Goal: Task Accomplishment & Management: Manage account settings

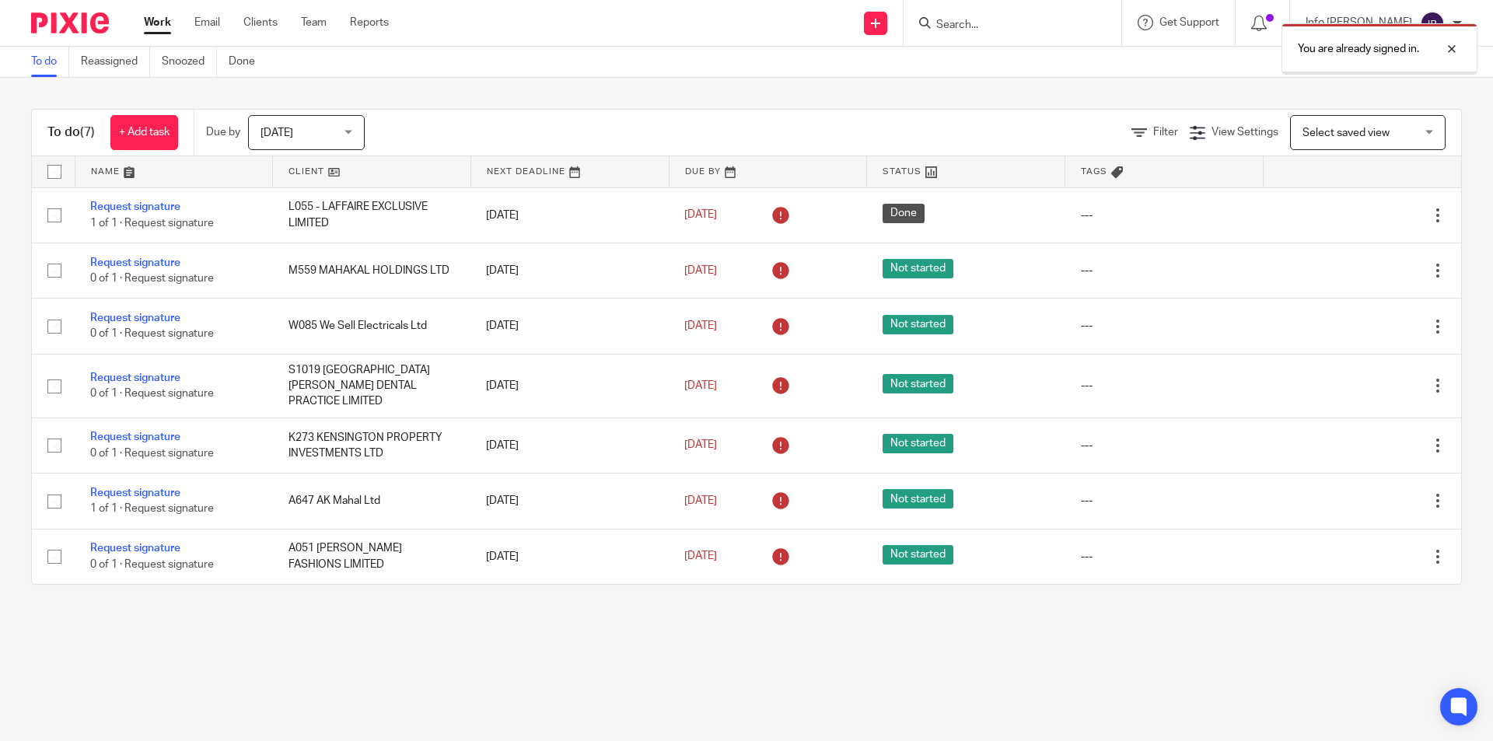
click at [1024, 25] on div "You are already signed in." at bounding box center [1112, 45] width 731 height 59
click at [989, 19] on div "You are already signed in." at bounding box center [1112, 45] width 731 height 59
click at [979, 23] on div "You are already signed in." at bounding box center [1112, 45] width 731 height 59
click at [1446, 46] on div at bounding box center [1441, 49] width 42 height 19
click at [1014, 28] on input "Search" at bounding box center [1005, 26] width 140 height 14
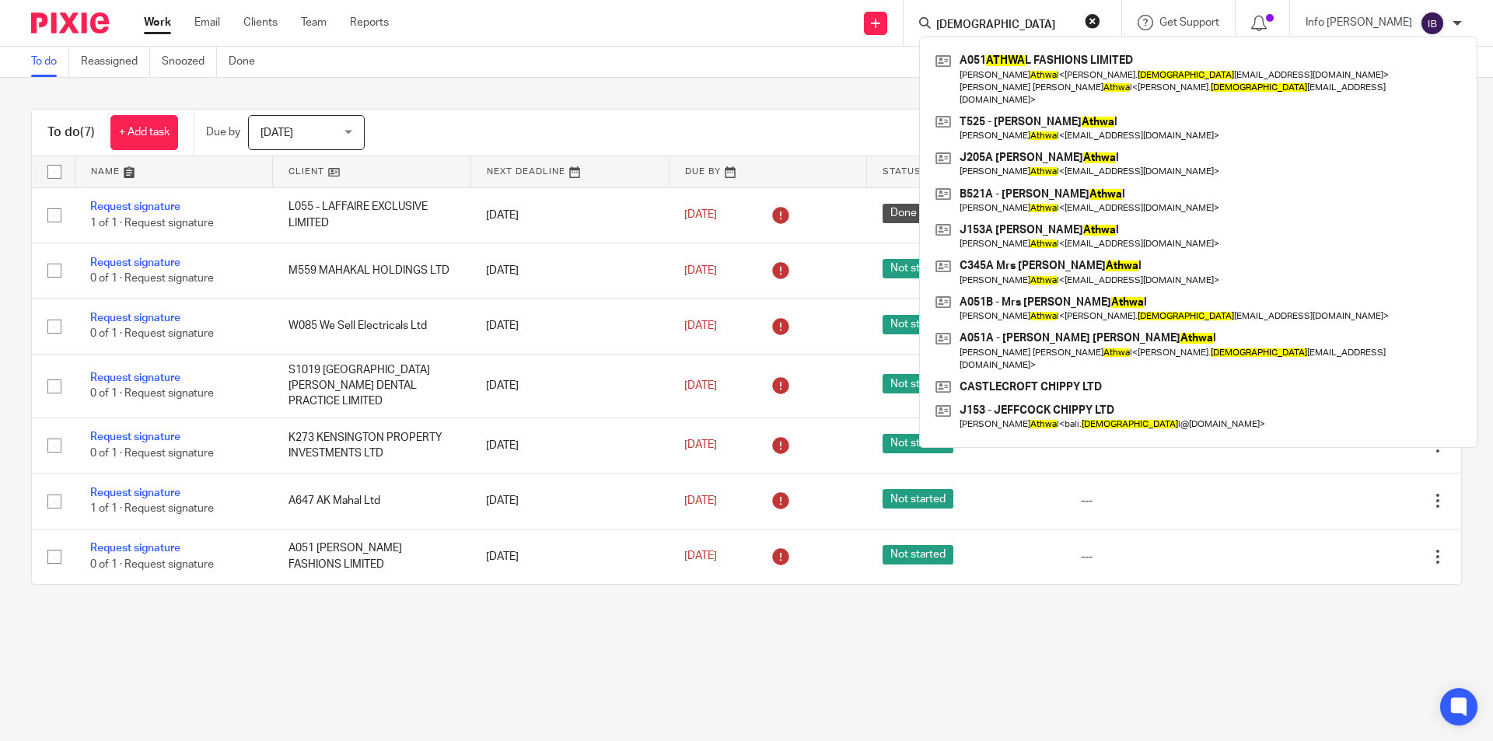
click at [1009, 26] on input "athwa" at bounding box center [1005, 26] width 140 height 14
drag, startPoint x: 1010, startPoint y: 22, endPoint x: 975, endPoint y: 23, distance: 35.0
click at [975, 23] on input "athwa" at bounding box center [1005, 26] width 140 height 14
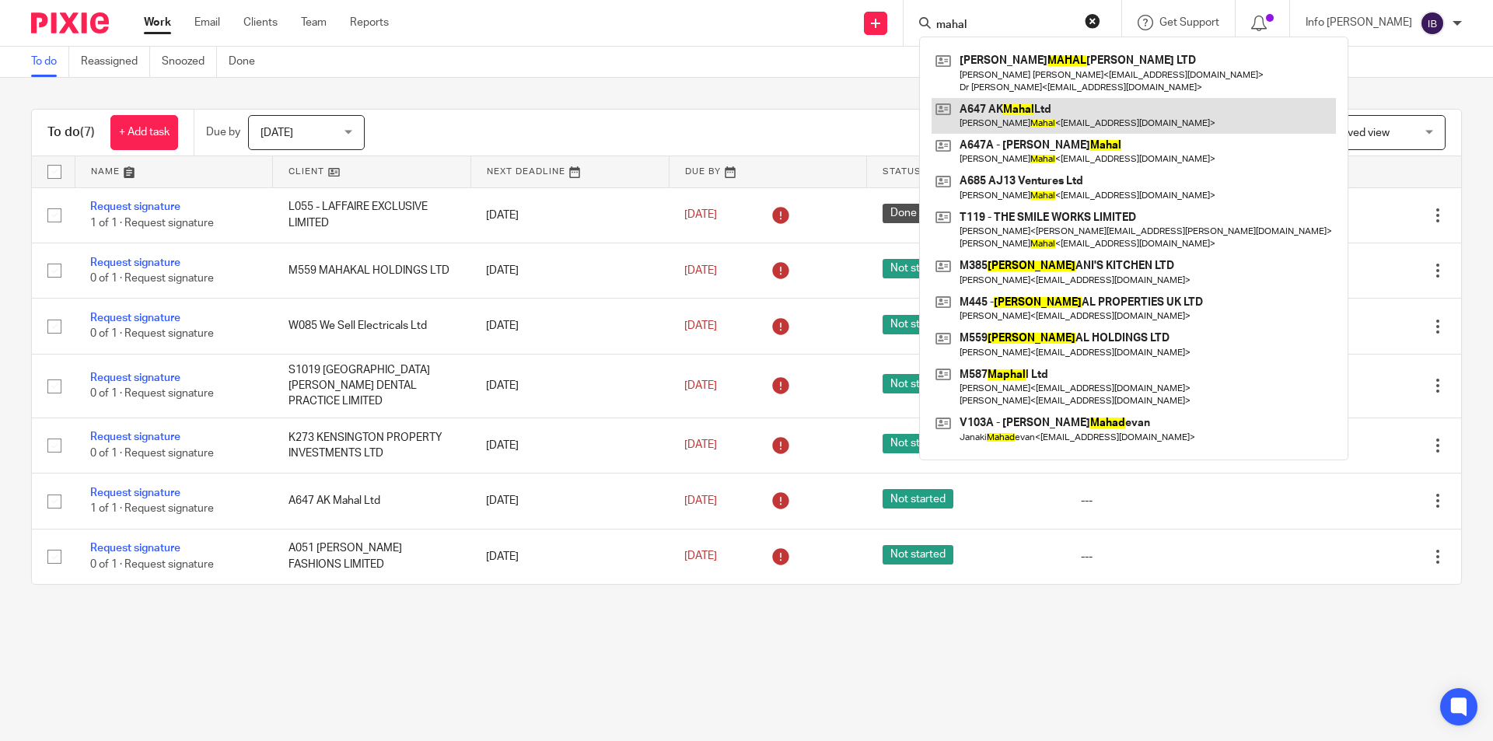
type input "mahal"
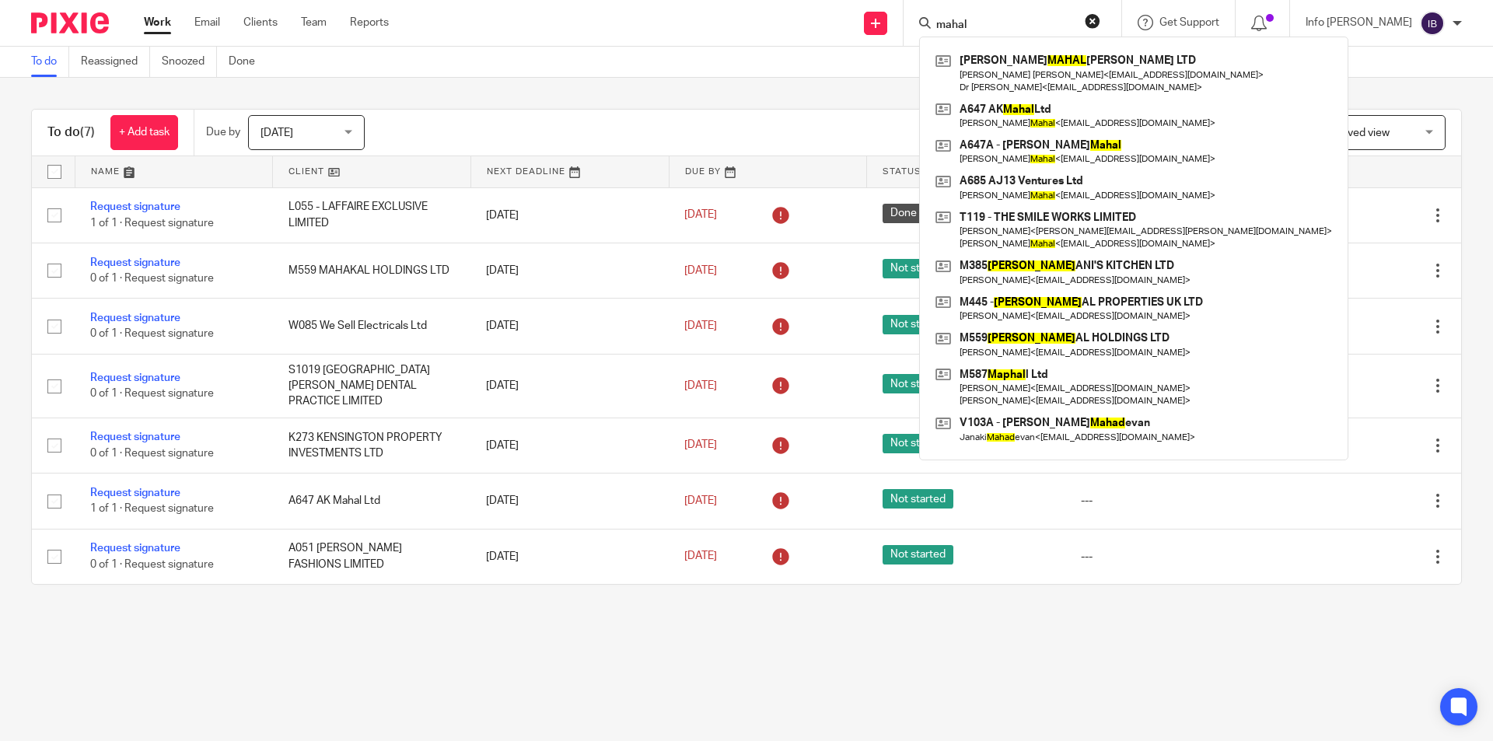
drag, startPoint x: 1010, startPoint y: 28, endPoint x: 927, endPoint y: 21, distance: 83.5
click at [927, 21] on div "Send new email Create task Add client Request signature mahal MAYFIELD MAHAL AK…" at bounding box center [952, 23] width 1081 height 46
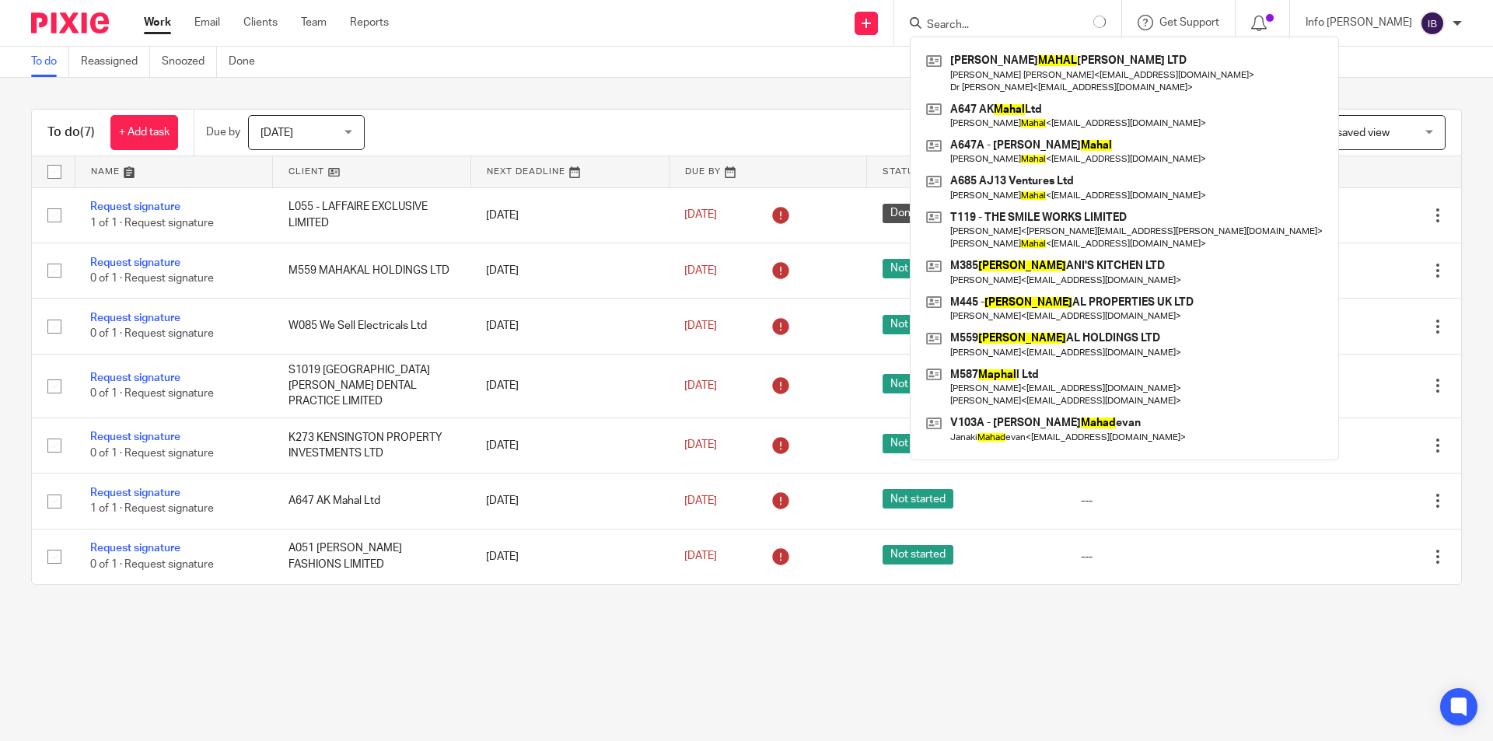
click at [1063, 19] on input "Search" at bounding box center [996, 26] width 140 height 14
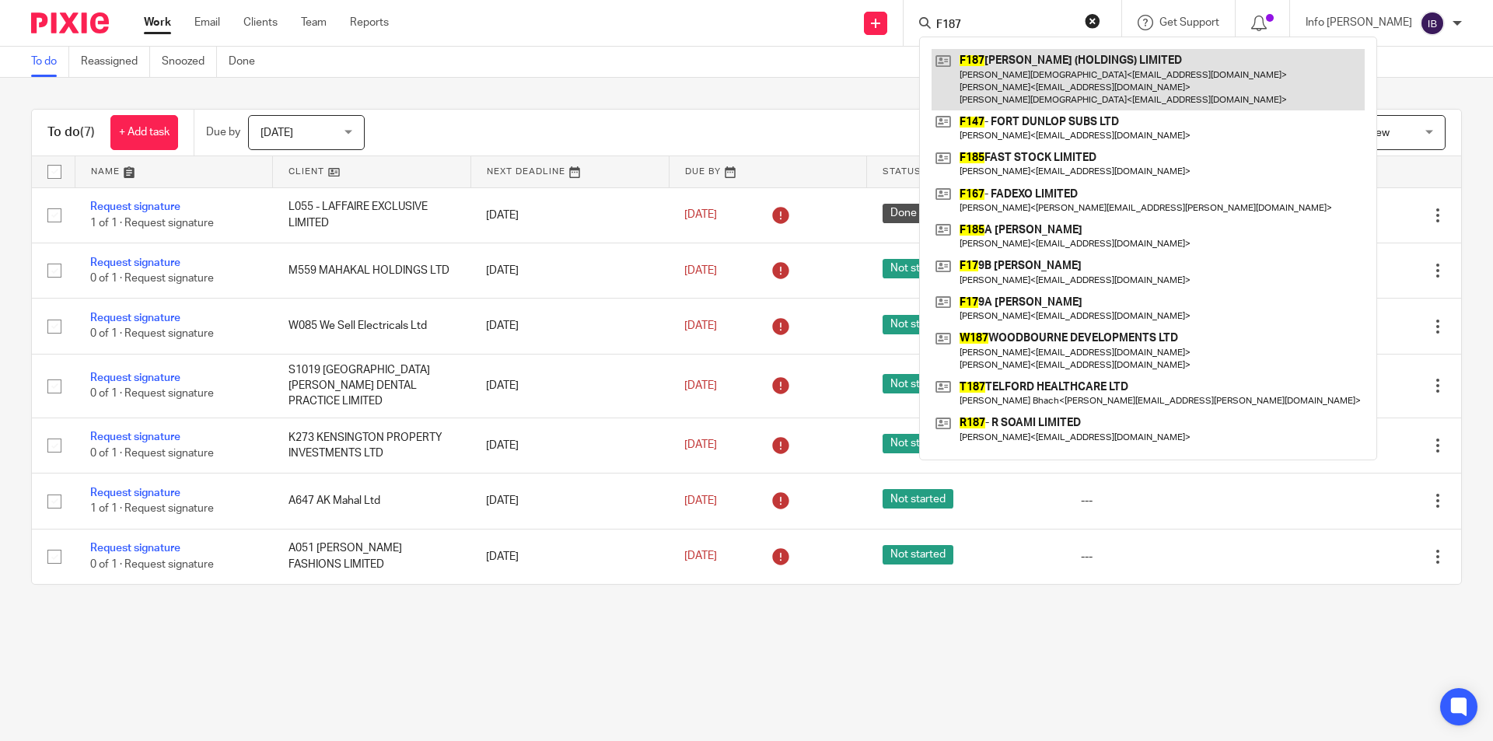
type input "F187"
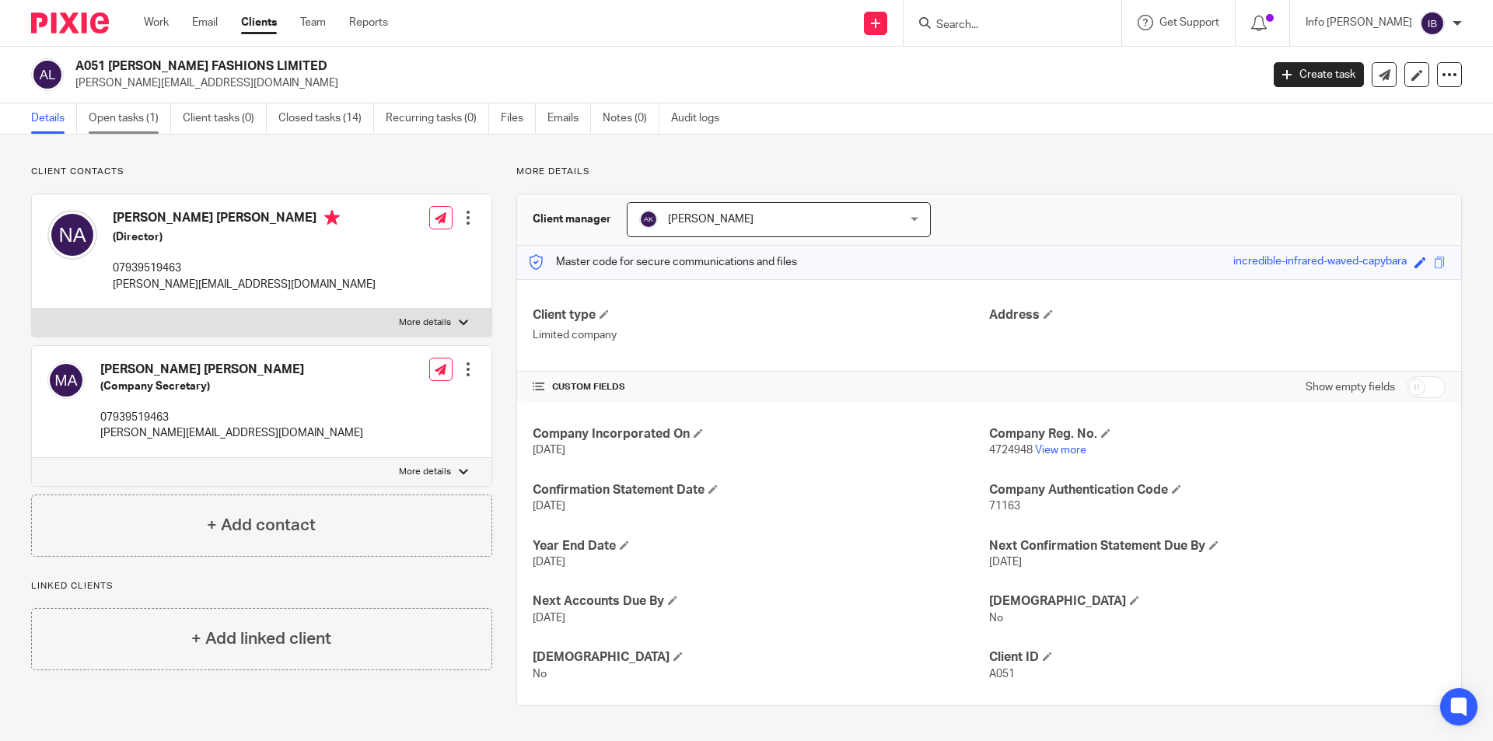
click at [141, 120] on link "Open tasks (1)" at bounding box center [130, 118] width 82 height 30
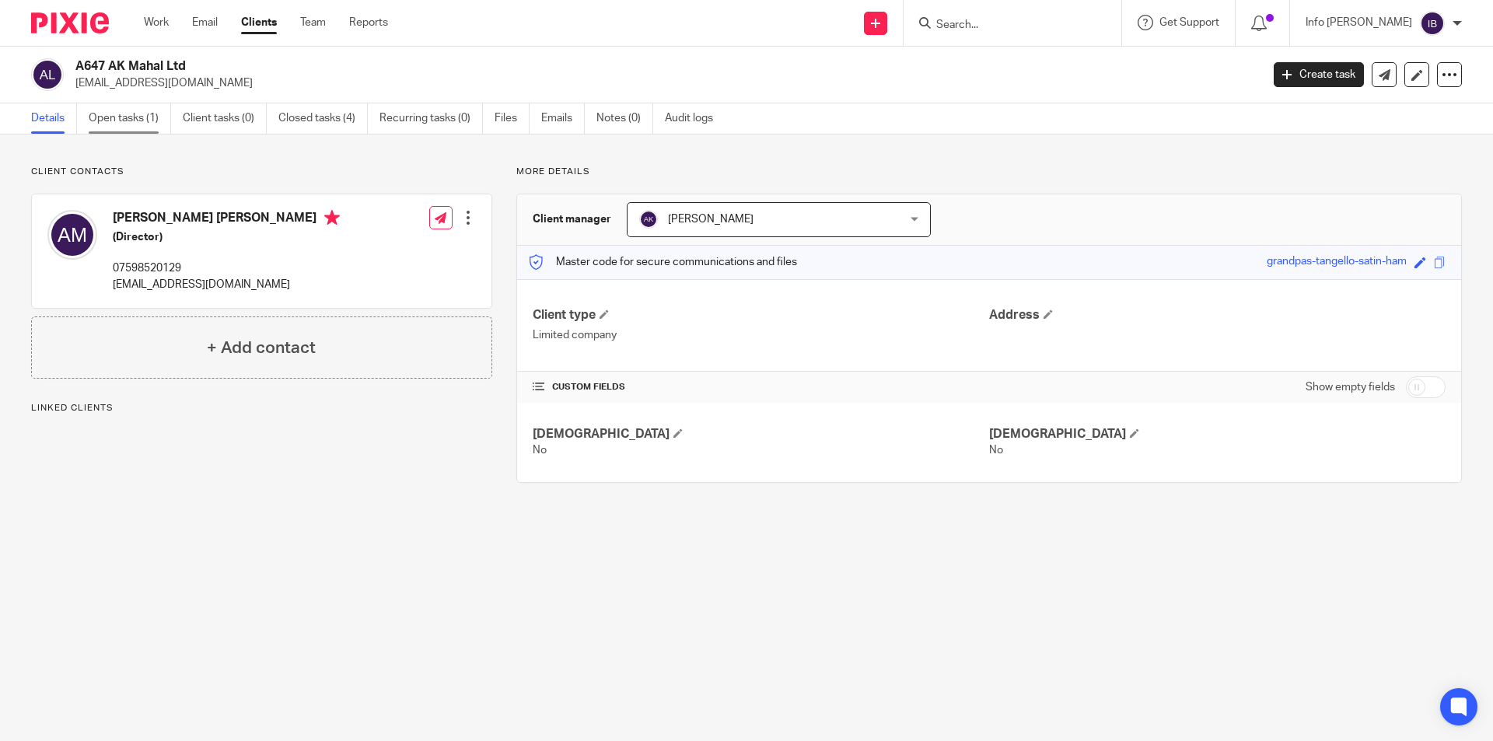
click at [136, 116] on link "Open tasks (1)" at bounding box center [130, 118] width 82 height 30
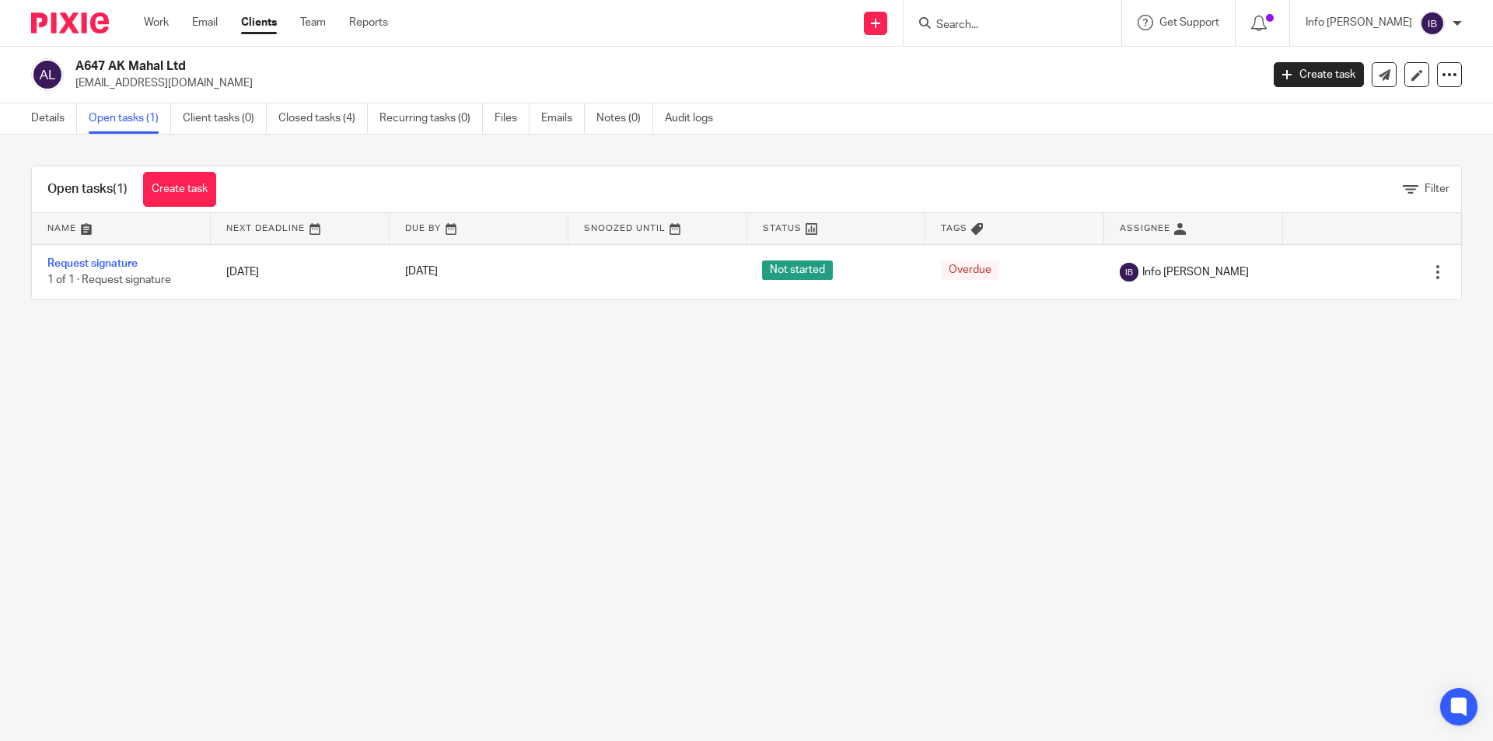
click at [690, 414] on main "A647 AK Mahal Ltd [EMAIL_ADDRESS][DOMAIN_NAME] Create task Update from Companie…" at bounding box center [746, 370] width 1493 height 741
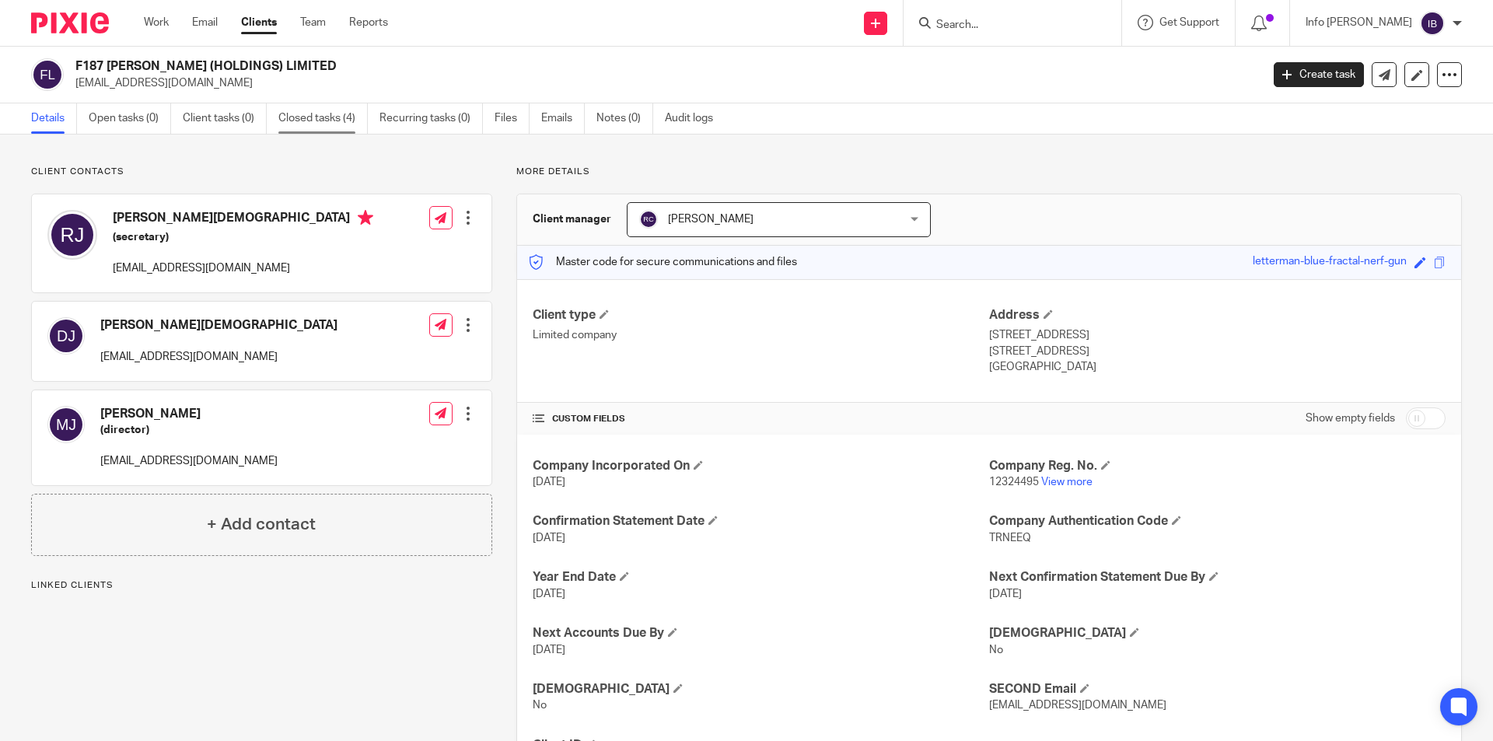
click at [317, 127] on link "Closed tasks (4)" at bounding box center [322, 118] width 89 height 30
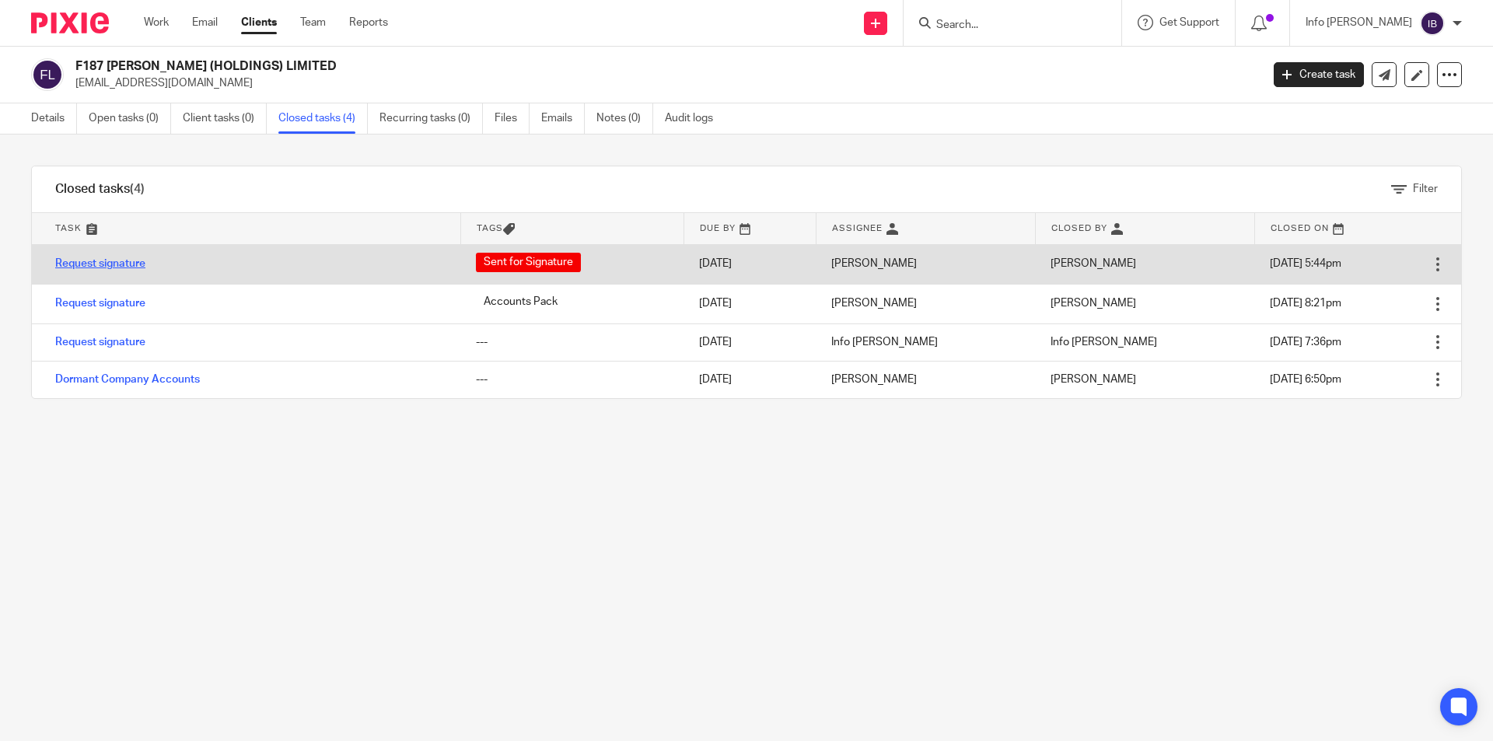
click at [115, 263] on link "Request signature" at bounding box center [100, 263] width 90 height 11
